Goal: Information Seeking & Learning: Learn about a topic

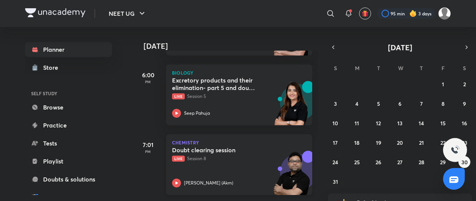
click at [237, 162] on div "Doubt clearing session Live Session 8 Ajay Mishra (Akm)" at bounding box center [231, 166] width 118 height 41
click at [238, 157] on p "Live Session 8" at bounding box center [231, 158] width 118 height 7
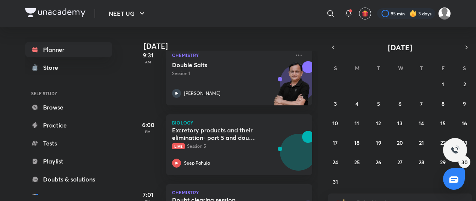
scroll to position [238, 0]
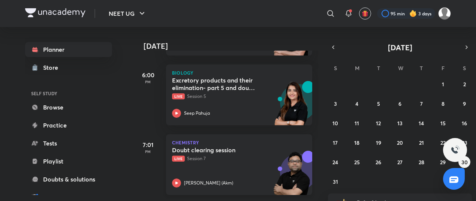
click at [227, 165] on div "Doubt clearing session Live Session 7 [PERSON_NAME] ([GEOGRAPHIC_DATA])" at bounding box center [231, 166] width 118 height 41
drag, startPoint x: 202, startPoint y: 167, endPoint x: 197, endPoint y: 158, distance: 10.4
click at [202, 167] on div "Doubt clearing session Live Session 7 [PERSON_NAME] ([GEOGRAPHIC_DATA])" at bounding box center [231, 166] width 118 height 41
click at [205, 160] on p "Live Session 7" at bounding box center [231, 158] width 118 height 7
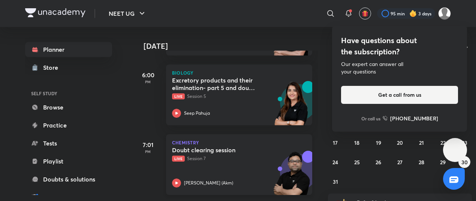
click at [205, 160] on p "Live Session 7" at bounding box center [231, 158] width 118 height 7
